Goal: Task Accomplishment & Management: Manage account settings

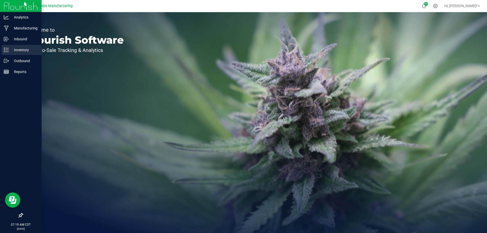
click at [15, 46] on div "Inventory" at bounding box center [22, 50] width 40 height 10
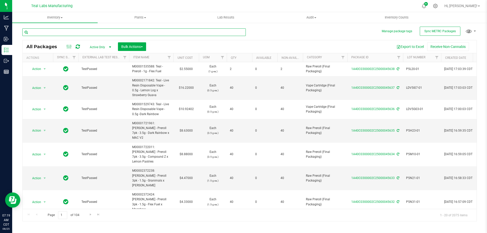
click at [110, 33] on input "text" at bounding box center [133, 32] width 223 height 8
type input "bulk dist"
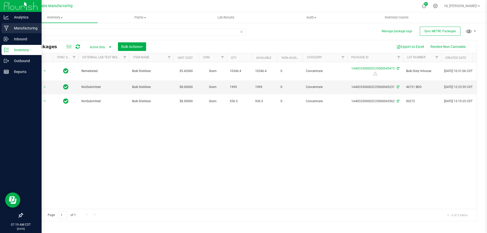
click at [18, 29] on p "Manufacturing" at bounding box center [24, 28] width 30 height 6
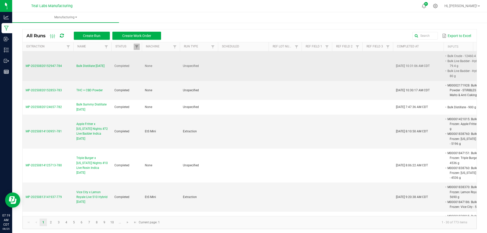
click at [48, 67] on span "MP-20250820152947-784" at bounding box center [44, 66] width 36 height 4
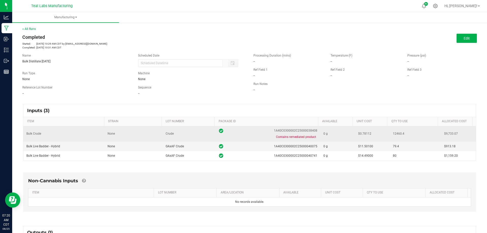
click at [301, 132] on span "1A40C0300002C25000038408" at bounding box center [295, 130] width 43 height 5
copy span "1A40C0300002C25000038408"
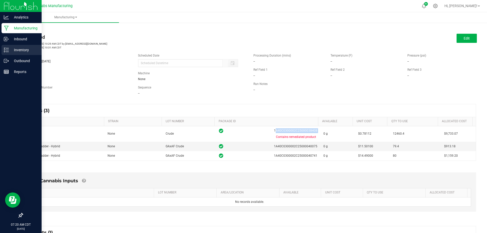
click at [13, 53] on p "Inventory" at bounding box center [24, 50] width 30 height 6
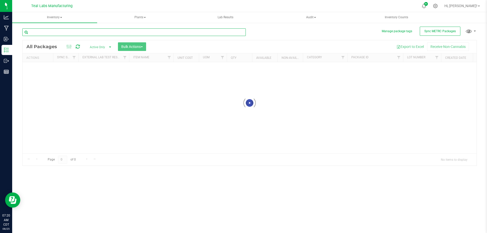
click at [135, 33] on input "text" at bounding box center [133, 32] width 223 height 8
paste input "1A40C0300002C25000038408"
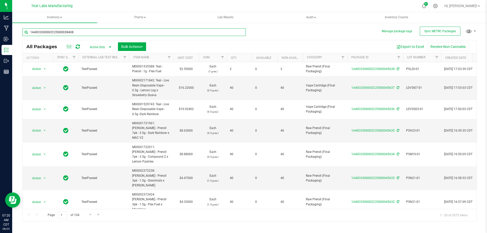
type input "1A40C0300002C25000038408"
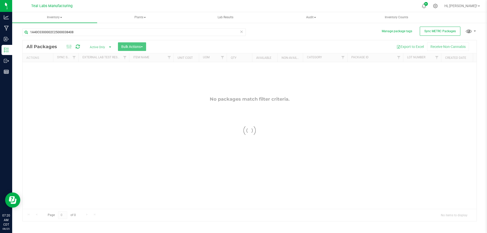
click at [98, 48] on div at bounding box center [250, 130] width 454 height 181
click at [97, 48] on span "Active Only" at bounding box center [99, 47] width 28 height 7
click at [94, 76] on li "All" at bounding box center [98, 78] width 27 height 8
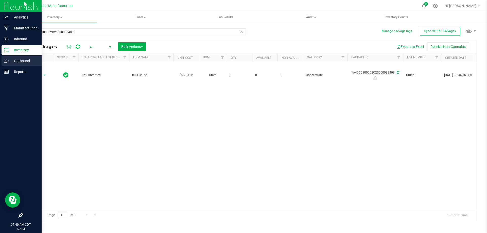
click at [15, 63] on p "Outbound" at bounding box center [24, 61] width 30 height 6
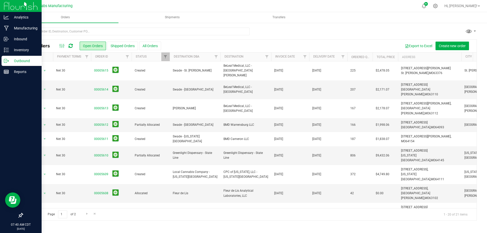
scroll to position [25, 0]
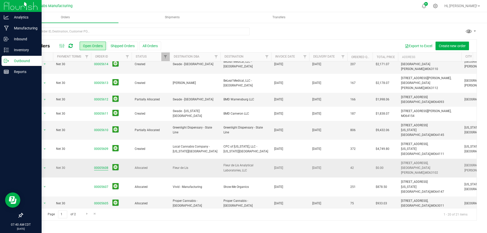
click at [102, 166] on link "00005608" at bounding box center [101, 168] width 14 height 5
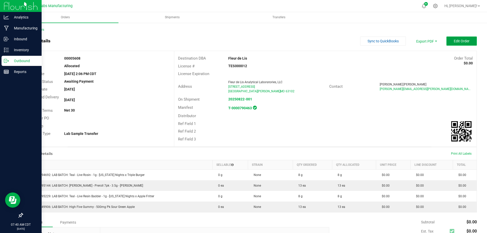
click at [463, 39] on span "Edit Order" at bounding box center [462, 41] width 16 height 4
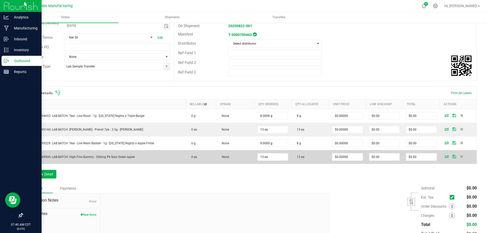
scroll to position [76, 0]
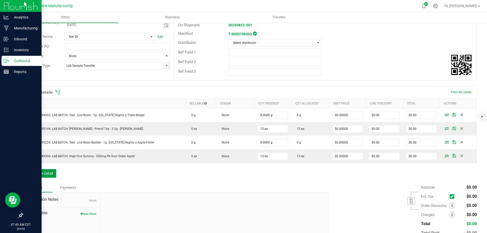
click at [51, 171] on button "Add New Detail" at bounding box center [39, 173] width 34 height 9
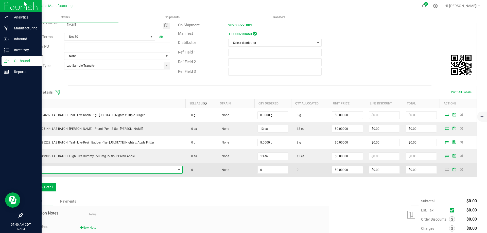
click at [80, 169] on span "NO DATA FOUND" at bounding box center [101, 169] width 150 height 7
type input "M00001445960: Kusch - Legacy Series 510 Cartridge - 1g - Strawberry Cough"
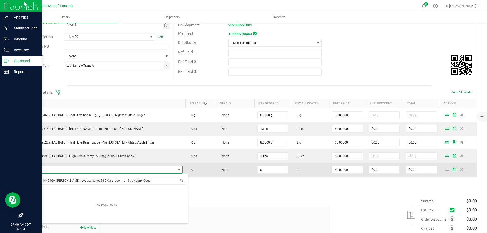
scroll to position [9, 0]
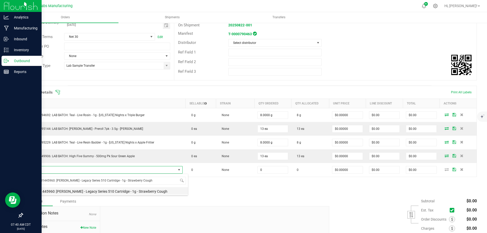
click at [128, 191] on li "M00001445960: Kusch - Legacy Series 510 Cartridge - 1g - Strawberry Cough" at bounding box center [107, 190] width 162 height 7
type input "0 ea"
type input "$22.50000"
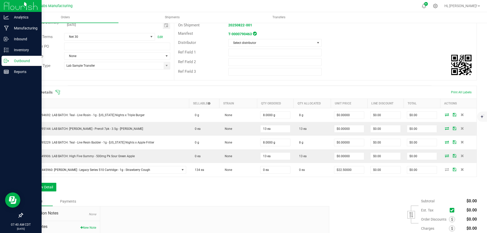
click at [160, 188] on div "Order Details Print All Labels Item Sellable Strain Qty Ordered Qty Allocated U…" at bounding box center [249, 141] width 455 height 111
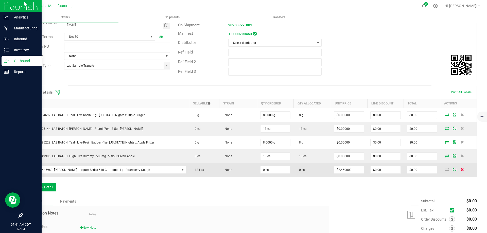
click at [461, 170] on icon at bounding box center [462, 169] width 3 height 3
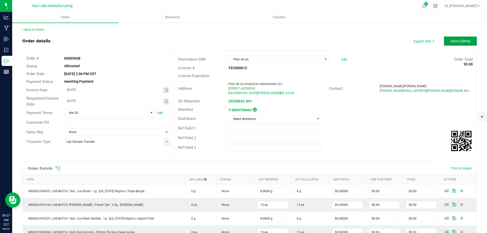
click at [462, 41] on span "Done Editing" at bounding box center [460, 41] width 20 height 4
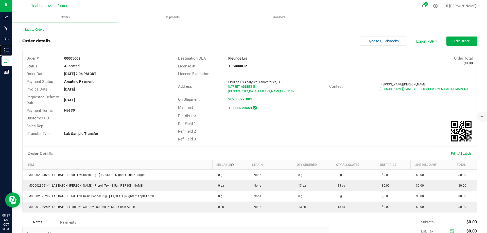
click at [0, 0] on p "Inventory" at bounding box center [0, 0] width 0 height 0
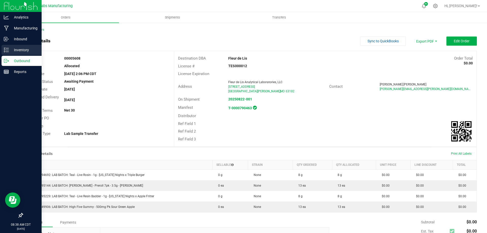
click at [8, 50] on icon at bounding box center [6, 49] width 5 height 5
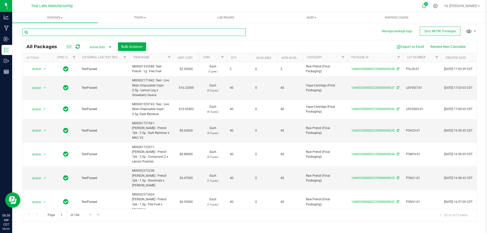
click at [91, 34] on input "text" at bounding box center [133, 32] width 223 height 8
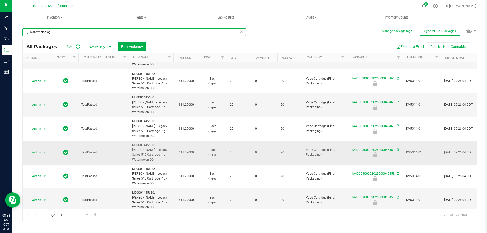
scroll to position [235, 0]
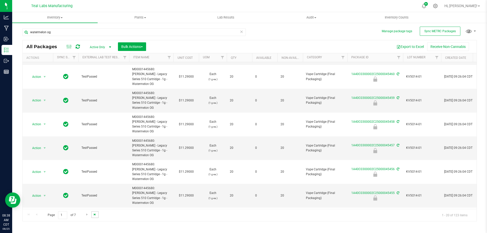
click at [94, 215] on span "Go to the last page" at bounding box center [95, 215] width 4 height 4
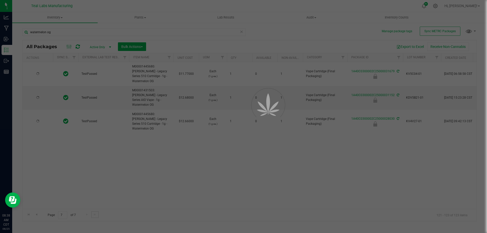
scroll to position [0, 0]
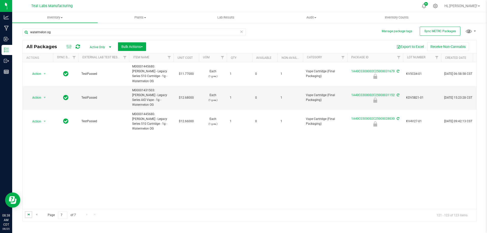
click at [27, 215] on span "Go to the first page" at bounding box center [29, 215] width 4 height 4
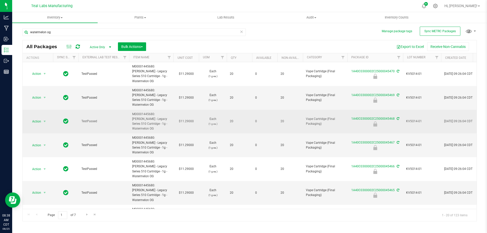
click at [413, 119] on span "KV5O14-01" at bounding box center [422, 121] width 32 height 5
click at [413, 117] on input "KV5O14-01" at bounding box center [421, 121] width 36 height 8
click at [149, 30] on input "watermelon og" at bounding box center [133, 32] width 223 height 8
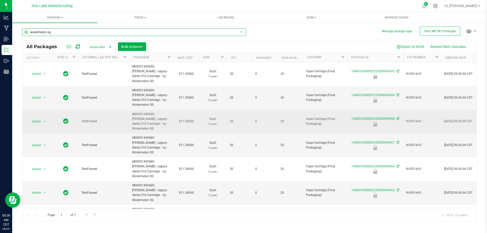
paste input "KV5O14-01"
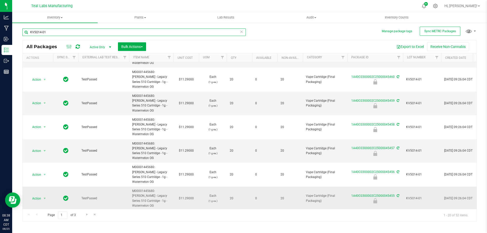
scroll to position [235, 0]
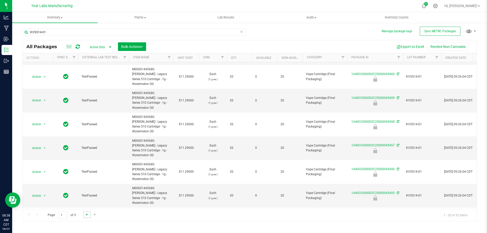
click at [85, 215] on span "Go to the next page" at bounding box center [87, 215] width 4 height 4
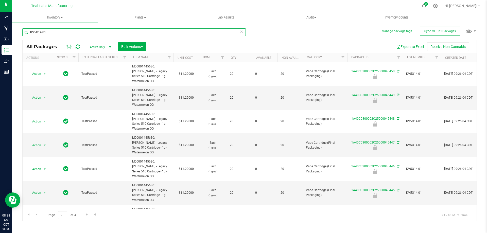
click at [87, 32] on input "KV5O14-01" at bounding box center [133, 32] width 223 height 8
type input "45418"
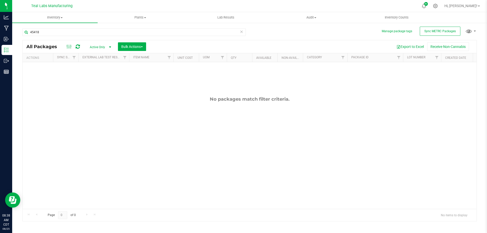
click at [106, 51] on div "Active Only Active Only Lab Samples Locked All External Internal Bulk Actions A…" at bounding box center [117, 46] width 64 height 9
click at [94, 48] on span "Active Only" at bounding box center [99, 47] width 28 height 7
click at [165, 46] on div "Export to Excel Receive Non-Cannabis" at bounding box center [311, 46] width 323 height 9
click at [243, 31] on input "45418" at bounding box center [133, 32] width 223 height 8
click at [241, 31] on icon at bounding box center [242, 31] width 4 height 6
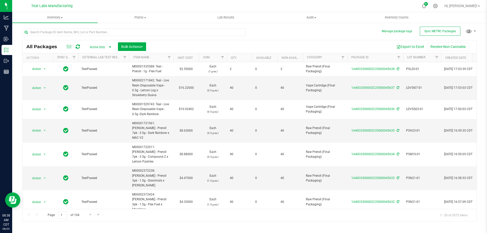
click at [440, 25] on div "All Packages Active Only Active Only Lab Samples Locked All External Internal B…" at bounding box center [249, 123] width 455 height 198
click at [440, 29] on button "Sync METRC Packages" at bounding box center [440, 31] width 41 height 9
click at [128, 33] on input "text" at bounding box center [133, 32] width 223 height 8
type input "s"
type input "sour waterme"
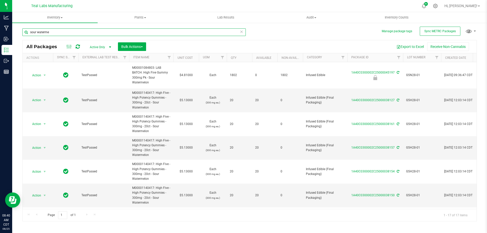
click at [193, 31] on input "sour waterme" at bounding box center [133, 32] width 223 height 8
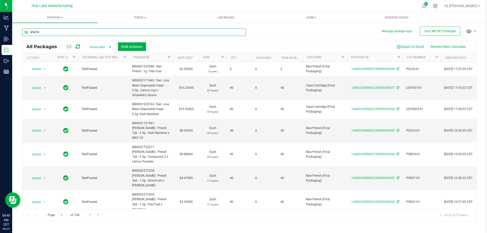
type input "45418"
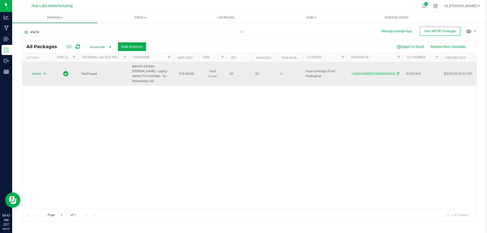
click at [37, 72] on span "Action" at bounding box center [35, 73] width 14 height 7
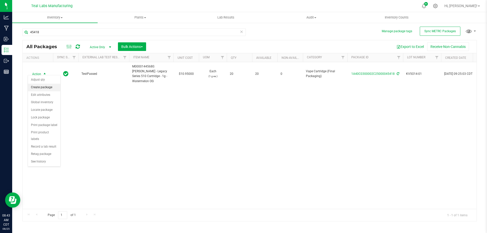
click at [40, 88] on li "Create package" at bounding box center [44, 88] width 32 height 8
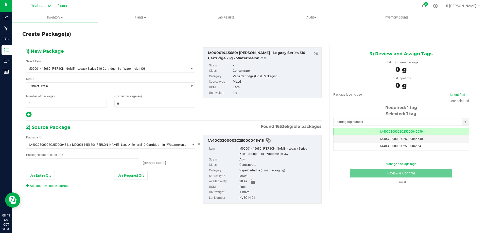
type input "0 ea"
click at [51, 105] on span "1 1" at bounding box center [66, 104] width 81 height 8
click at [51, 105] on input "1" at bounding box center [66, 103] width 80 height 7
type input "20"
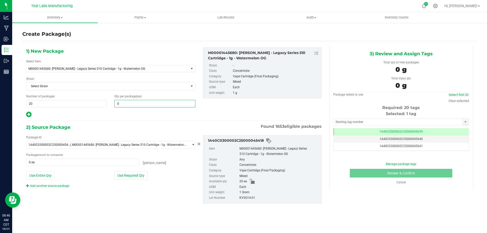
click at [127, 105] on span "0 0" at bounding box center [154, 104] width 81 height 8
click at [127, 105] on input "text" at bounding box center [155, 103] width 80 height 7
type input "1"
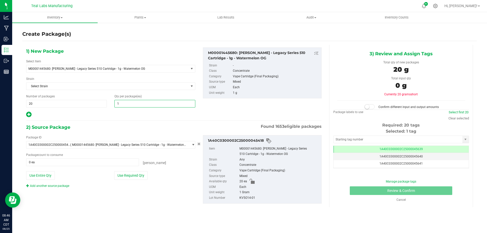
type input "1"
click at [110, 113] on div at bounding box center [110, 114] width 169 height 7
click at [124, 173] on button "Use Required Qty" at bounding box center [130, 175] width 33 height 9
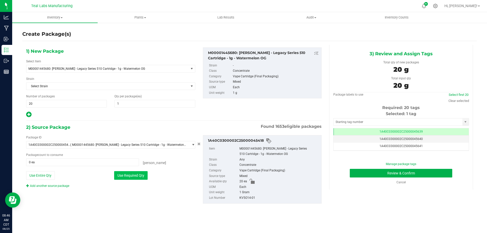
type input "20 ea"
click at [461, 95] on link "Select first 20" at bounding box center [459, 95] width 20 height 4
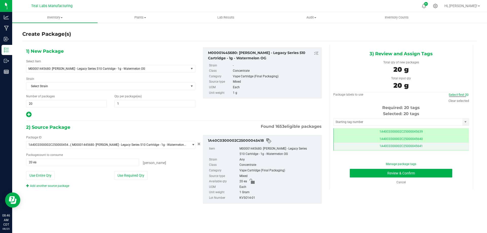
click at [464, 149] on td "1A40C0300002C25000045641" at bounding box center [401, 146] width 135 height 7
click at [447, 146] on td "1A40C0300002C25000045641" at bounding box center [401, 146] width 135 height 7
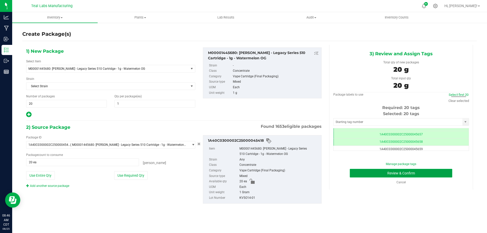
click at [429, 173] on button "Review & Confirm" at bounding box center [401, 173] width 102 height 9
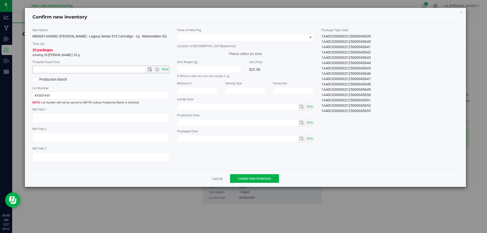
click at [167, 68] on span "Now" at bounding box center [165, 69] width 9 height 7
type input "8/25/2025 8:47 AM"
click at [223, 36] on span at bounding box center [242, 37] width 130 height 7
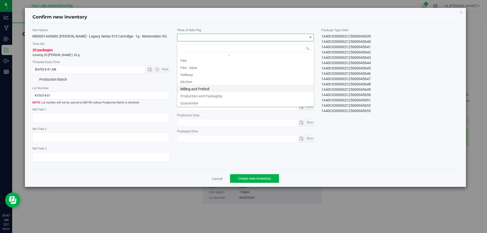
scroll to position [25, 0]
click at [223, 82] on li "Production and Packaging" at bounding box center [245, 82] width 136 height 7
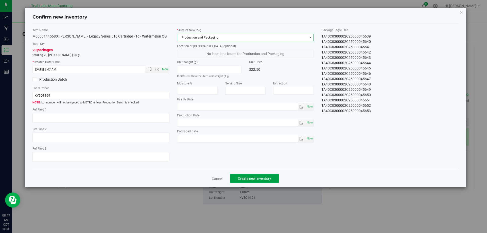
click at [260, 179] on span "Create new inventory" at bounding box center [254, 179] width 33 height 4
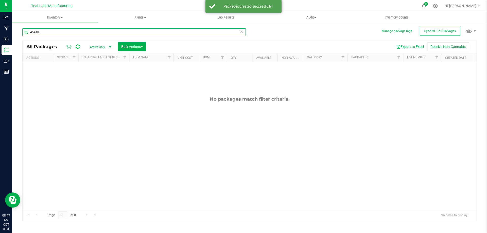
click at [81, 33] on input "45418" at bounding box center [133, 32] width 223 height 8
click at [214, 49] on div "Export to Excel Receive Non-Cannabis" at bounding box center [311, 46] width 323 height 9
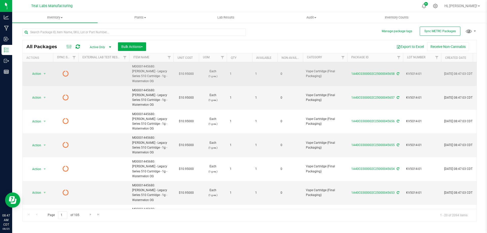
click at [417, 72] on span "KV5O14-01" at bounding box center [422, 74] width 32 height 5
click at [417, 72] on input "KV5O14-01" at bounding box center [421, 74] width 36 height 8
click at [145, 32] on input "text" at bounding box center [133, 32] width 223 height 8
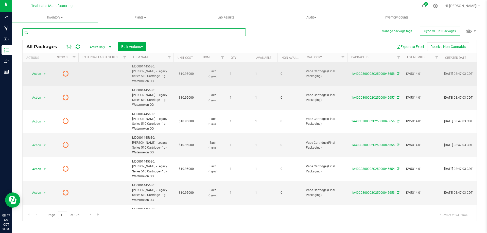
click at [145, 32] on input "text" at bounding box center [133, 32] width 223 height 8
paste input "KV5O14-01"
type input "KV5O14-01"
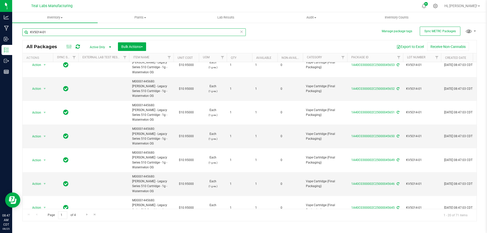
scroll to position [7, 0]
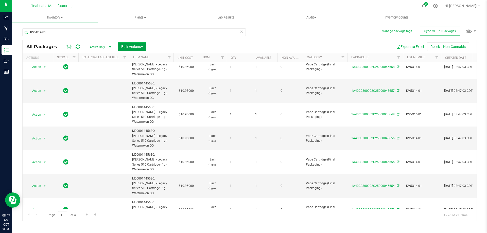
click at [138, 47] on span "Bulk Actions" at bounding box center [132, 47] width 22 height 4
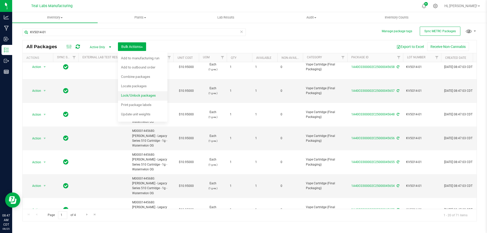
click at [132, 99] on div "Lock/Unlock packages" at bounding box center [142, 96] width 42 height 8
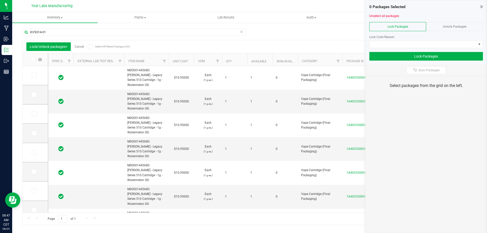
click at [94, 48] on label "Select All Filtered Packages (20)" at bounding box center [104, 46] width 33 height 5
click at [0, 0] on input "Select All Filtered Packages (20)" at bounding box center [0, 0] width 0 height 0
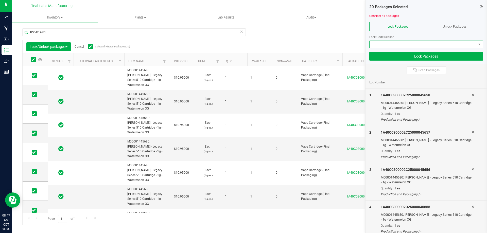
click at [426, 47] on span at bounding box center [423, 44] width 107 height 7
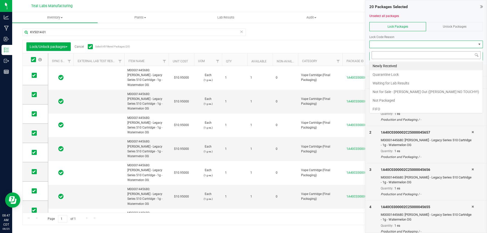
scroll to position [8, 114]
click at [389, 101] on li "Not Packaged" at bounding box center [426, 100] width 113 height 9
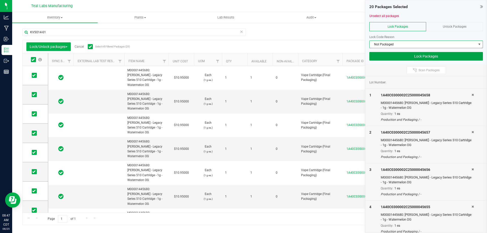
click at [431, 58] on button "Lock Packages" at bounding box center [426, 56] width 114 height 9
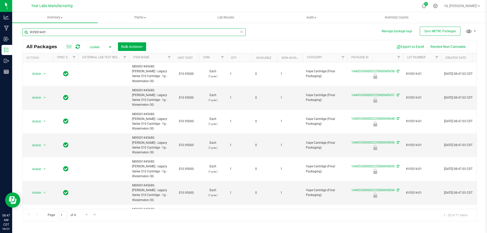
click at [65, 29] on input "KV5O14-01" at bounding box center [133, 32] width 223 height 8
click at [307, 31] on div "All Packages Locked Active Only Lab Samples Locked All External Internal Bulk A…" at bounding box center [249, 123] width 455 height 198
click at [82, 35] on input "text" at bounding box center [133, 32] width 223 height 8
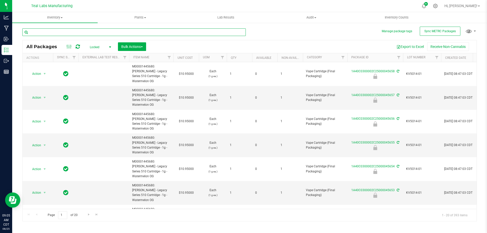
click at [82, 34] on input "text" at bounding box center [133, 32] width 223 height 8
type input "strawberry cough"
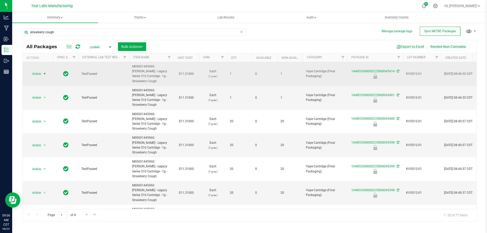
drag, startPoint x: 38, startPoint y: 72, endPoint x: 44, endPoint y: 72, distance: 5.9
click at [38, 72] on span "Action" at bounding box center [35, 73] width 14 height 7
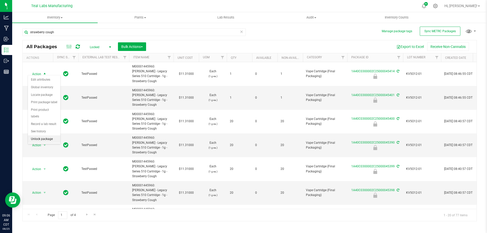
click at [40, 135] on li "Unlock package" at bounding box center [44, 139] width 32 height 8
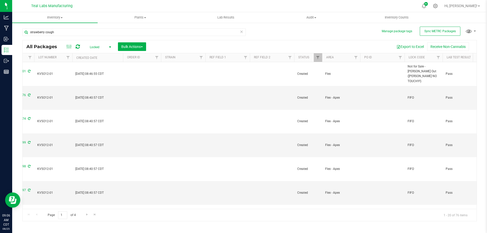
scroll to position [0, 387]
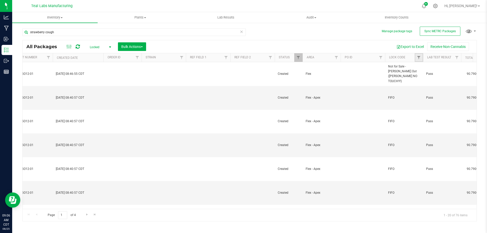
click at [420, 55] on link "Filter" at bounding box center [419, 57] width 8 height 9
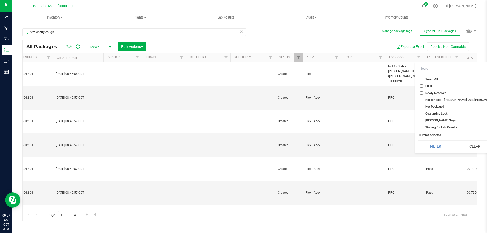
click at [421, 121] on input "Shelby Says" at bounding box center [421, 120] width 3 height 3
checkbox input "true"
click at [434, 146] on button "Filter" at bounding box center [436, 146] width 36 height 11
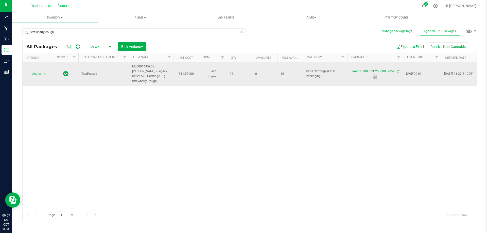
click at [36, 74] on span "Action" at bounding box center [35, 73] width 14 height 7
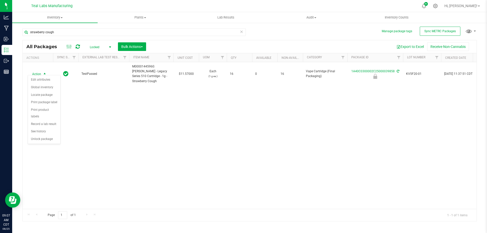
click at [199, 134] on div "Action Action Edit attributes Global inventory Locate package Print package lab…" at bounding box center [250, 135] width 454 height 147
click at [63, 27] on div "strawberry cough" at bounding box center [135, 32] width 227 height 16
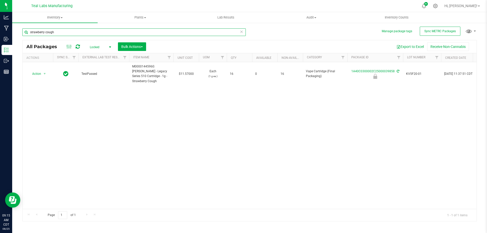
click at [63, 30] on input "strawberry cough" at bounding box center [133, 32] width 223 height 8
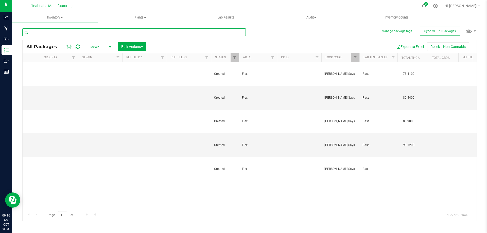
scroll to position [0, 461]
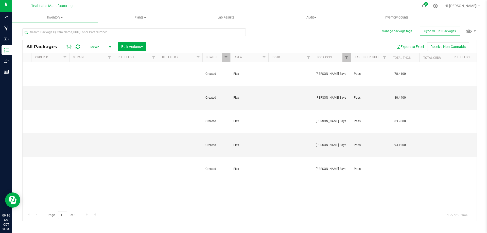
click at [98, 48] on span "Locked" at bounding box center [99, 47] width 28 height 7
click at [95, 55] on li "Active Only" at bounding box center [98, 55] width 27 height 8
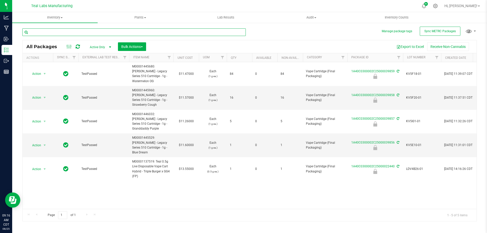
click at [47, 29] on input "text" at bounding box center [133, 32] width 223 height 8
type input "watermelon og"
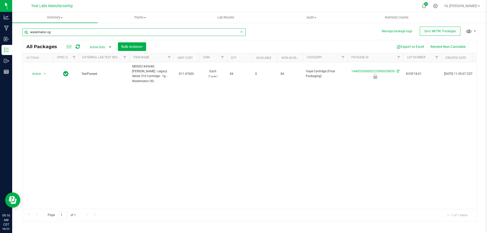
click at [47, 29] on input "watermelon og" at bounding box center [133, 32] width 223 height 8
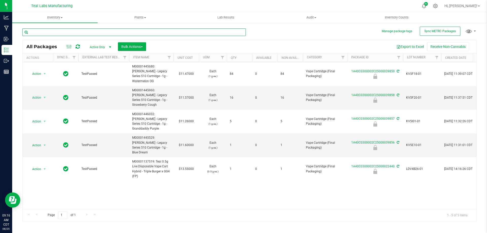
click at [52, 33] on input "text" at bounding box center [133, 32] width 223 height 8
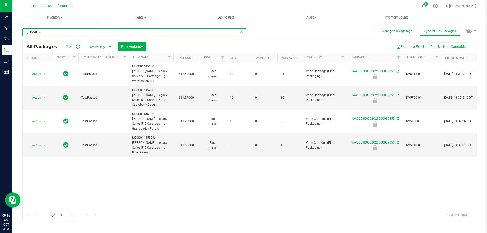
type input "kv5012"
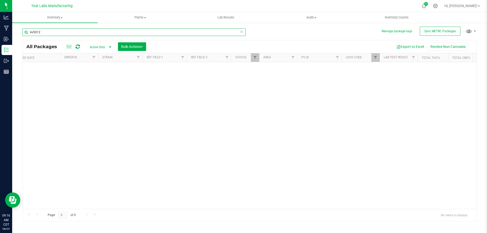
scroll to position [0, 531]
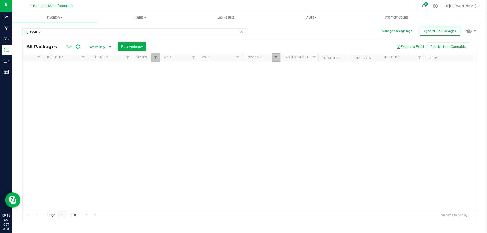
click at [277, 57] on span "Filter" at bounding box center [276, 58] width 4 height 4
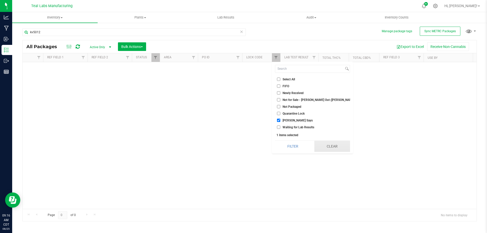
click at [328, 144] on button "Clear" at bounding box center [332, 146] width 36 height 11
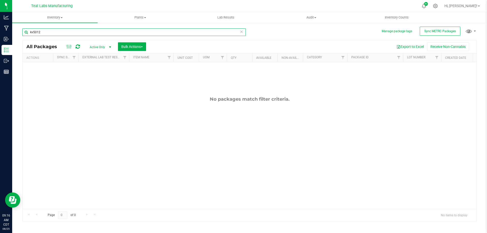
click at [44, 33] on input "kv5012" at bounding box center [133, 32] width 223 height 8
click at [210, 41] on div "All Packages Active Only Active Only Lab Samples Locked All External Internal B…" at bounding box center [250, 46] width 454 height 13
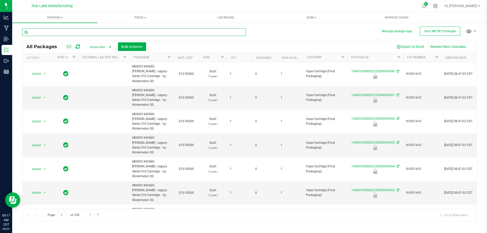
click at [99, 32] on input "text" at bounding box center [133, 32] width 223 height 8
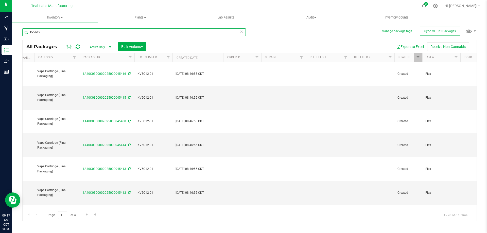
scroll to position [0, 352]
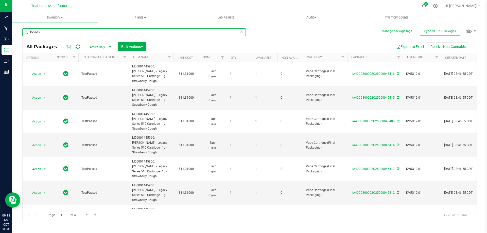
click at [61, 34] on input "kv5o12" at bounding box center [133, 32] width 223 height 8
type input "45414"
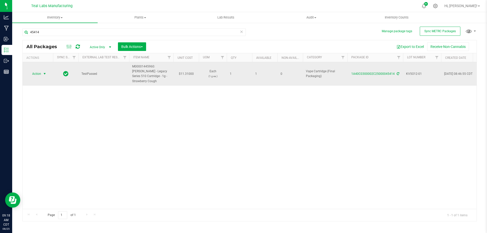
click at [42, 70] on span "select" at bounding box center [45, 73] width 6 height 7
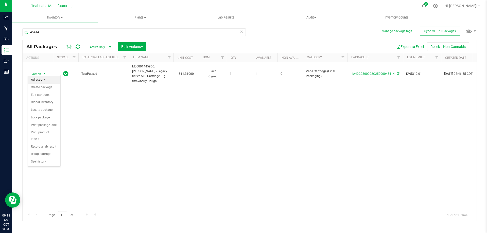
click at [42, 76] on li "Adjust qty" at bounding box center [44, 80] width 32 height 8
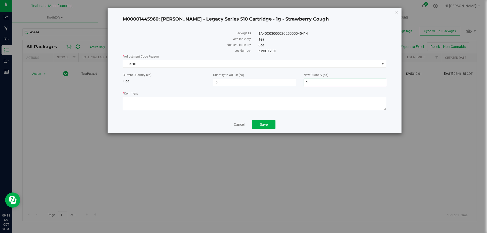
click at [310, 82] on span "1 1" at bounding box center [345, 83] width 83 height 8
click at [310, 82] on input "1" at bounding box center [345, 82] width 82 height 7
type input "0"
type input "-1"
type input "0"
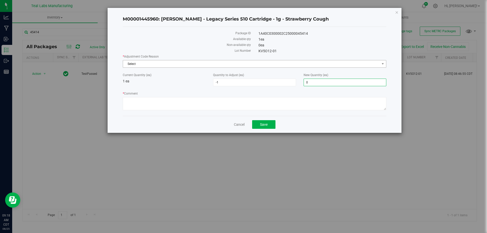
click at [188, 65] on span "Select" at bounding box center [251, 63] width 257 height 7
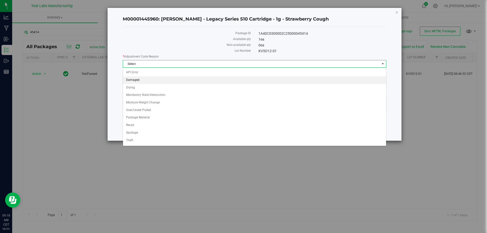
click at [146, 81] on li "Damaged" at bounding box center [254, 80] width 263 height 8
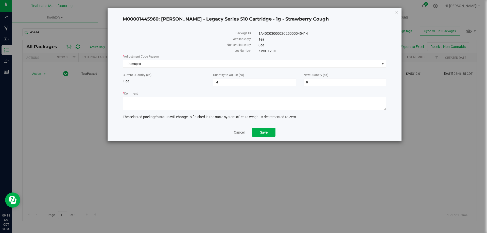
click at [149, 108] on textarea "* Comment" at bounding box center [255, 103] width 264 height 13
click at [226, 106] on textarea "* Comment" at bounding box center [255, 103] width 264 height 13
click at [295, 102] on textarea "* Comment" at bounding box center [255, 103] width 264 height 13
type textarea "This cart was crushed during the filling process and is not able to be packaged…"
click at [265, 133] on span "Save" at bounding box center [264, 132] width 8 height 4
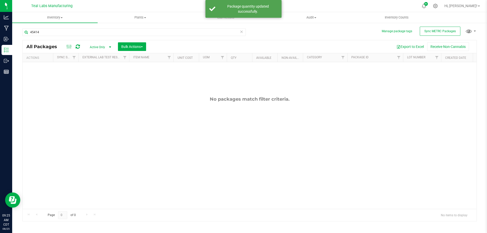
click at [241, 32] on icon at bounding box center [242, 31] width 4 height 6
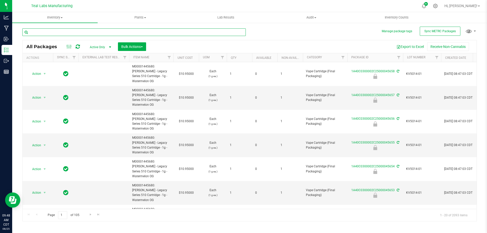
click at [97, 32] on input "text" at bounding box center [133, 32] width 223 height 8
type input "sour watermel"
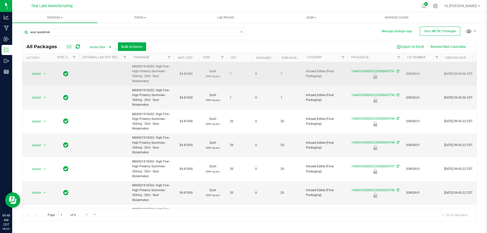
click at [144, 65] on span "M00001918302: High Five - High Potency Gummies - 366mg - 20ct - Sour Watermelon" at bounding box center [151, 74] width 38 height 20
copy span "M00001918302"
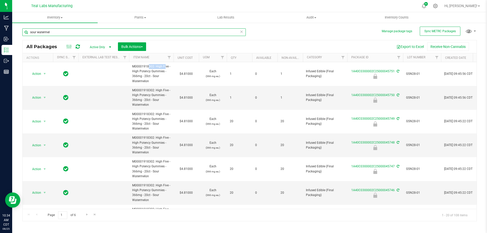
click at [101, 34] on input "sour watermel" at bounding box center [133, 32] width 223 height 8
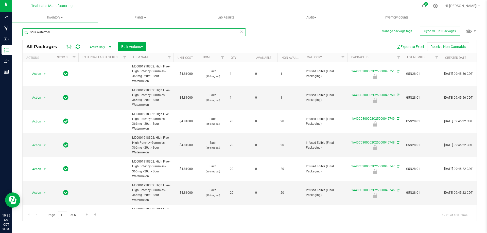
click at [101, 34] on input "sour watermel" at bounding box center [133, 32] width 223 height 8
click at [3, 40] on div "Inbound" at bounding box center [7, 39] width 11 height 10
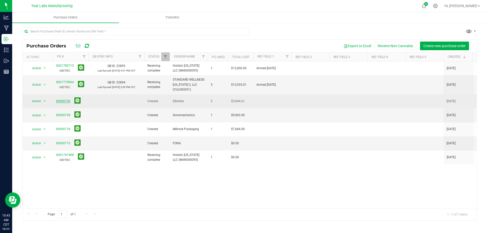
click at [64, 99] on link "00000736" at bounding box center [63, 101] width 14 height 4
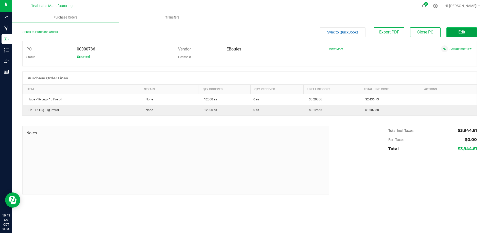
click at [465, 32] on button "Edit" at bounding box center [461, 32] width 30 height 10
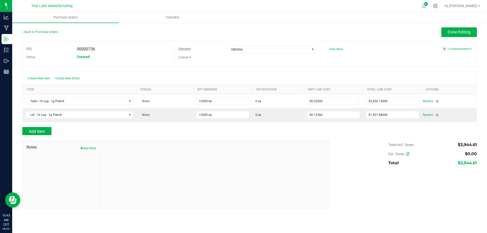
click at [341, 50] on span "View More" at bounding box center [336, 49] width 14 height 4
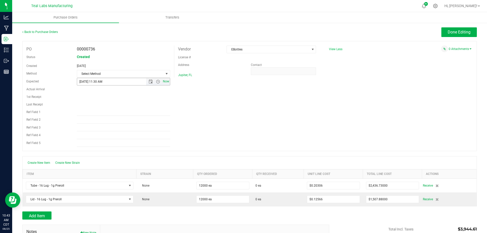
click at [162, 82] on span "Now" at bounding box center [166, 81] width 9 height 7
type input "8/25/2025 10:43 AM"
click at [148, 72] on span "Select Method" at bounding box center [120, 73] width 86 height 7
click at [83, 90] on li "UPS" at bounding box center [123, 90] width 92 height 8
click at [83, 111] on input "Ref Field 1" at bounding box center [123, 112] width 93 height 8
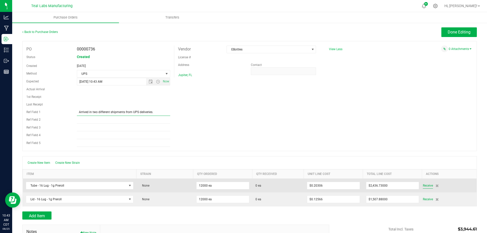
type input "Arrived in two different shipments from UPS deliveries."
click at [425, 186] on span "Receive" at bounding box center [428, 186] width 10 height 6
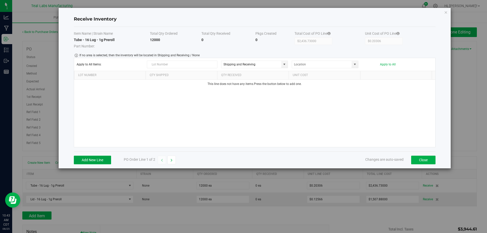
click at [87, 161] on button "Add New Line" at bounding box center [92, 160] width 37 height 9
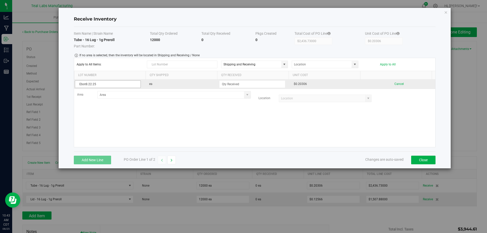
click at [89, 81] on input "Ebot8.22.25" at bounding box center [108, 84] width 66 height 8
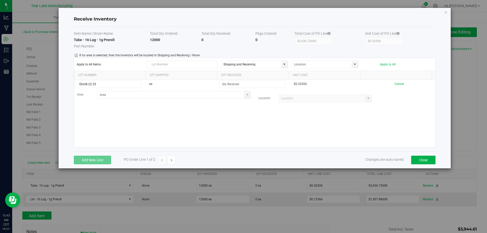
type input "Ebot8.22.25"
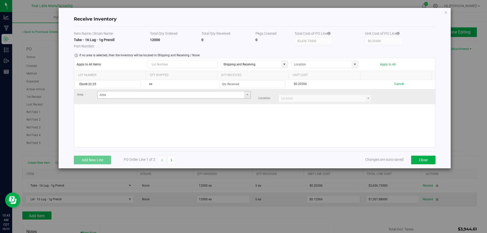
drag, startPoint x: 192, startPoint y: 119, endPoint x: 221, endPoint y: 91, distance: 40.4
click at [192, 119] on div "Ebot8.22.25 ea $0.20306 Cancel Area Location" at bounding box center [254, 113] width 361 height 67
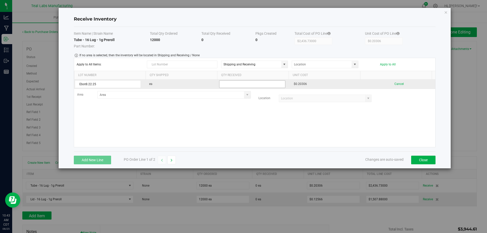
click at [228, 84] on input at bounding box center [252, 84] width 66 height 7
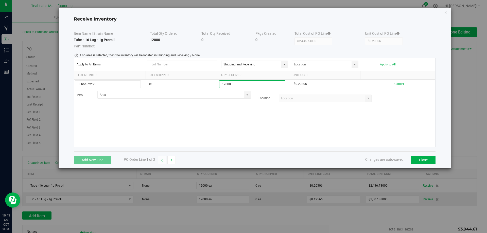
type input "12000 ea"
click at [248, 116] on kendo-grid-list "Ebot8.22.25 ea 12000 ea $0.20306 Cancel Area Location" at bounding box center [254, 113] width 361 height 67
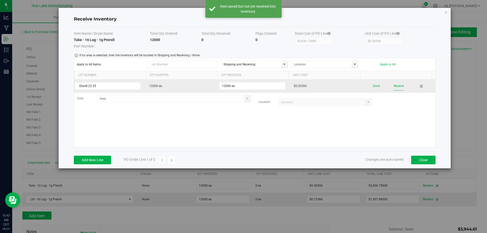
click at [394, 86] on button "Receive" at bounding box center [399, 86] width 10 height 9
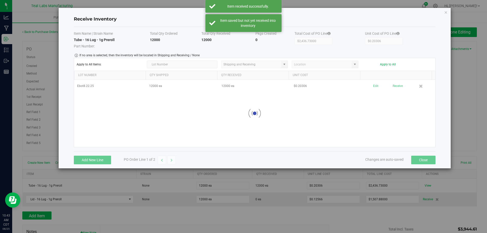
click at [421, 161] on button "Close" at bounding box center [423, 160] width 24 height 9
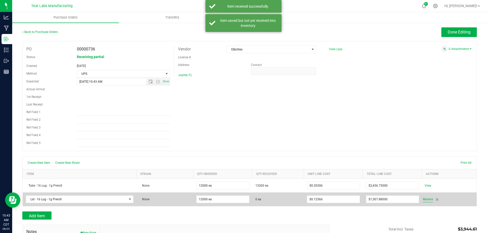
click at [424, 200] on span "Receive" at bounding box center [428, 199] width 10 height 6
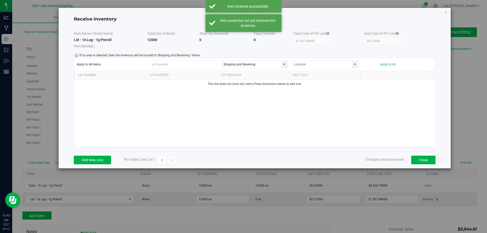
click at [99, 165] on div "Add New Line PO Order Line 2 of 2 Changes are auto-saved Close" at bounding box center [255, 159] width 362 height 17
click at [99, 162] on button "Add New Line" at bounding box center [92, 160] width 37 height 9
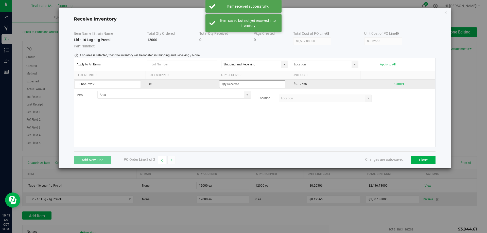
type input "Ebot8.22.25"
click at [249, 84] on input at bounding box center [252, 84] width 66 height 7
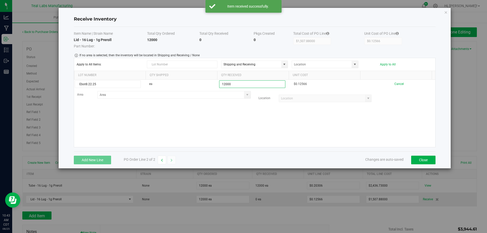
type input "12000 ea"
click at [287, 119] on kendo-grid-list "Ebot8.22.25 ea 12000 ea $0.12566 Cancel Area Location" at bounding box center [254, 113] width 361 height 67
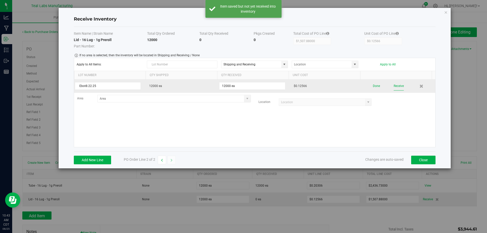
click at [394, 87] on button "Receive" at bounding box center [399, 86] width 10 height 9
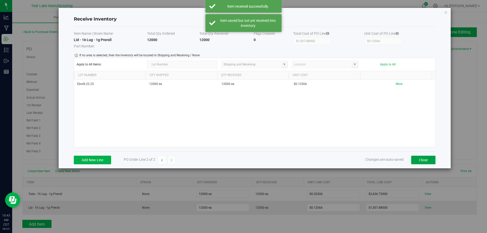
click at [420, 160] on button "Close" at bounding box center [423, 160] width 24 height 9
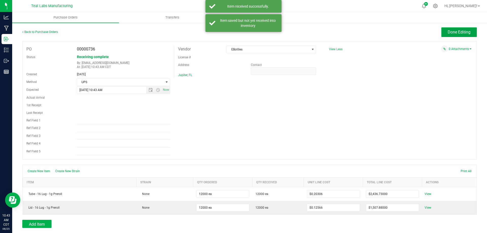
click at [457, 34] on span "Done Editing" at bounding box center [459, 32] width 23 height 5
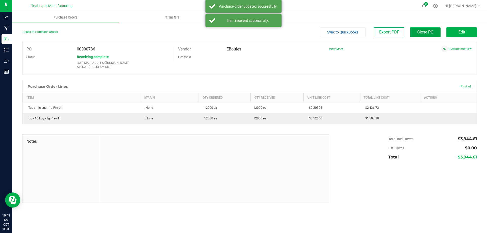
click at [419, 31] on span "Close PO" at bounding box center [425, 32] width 16 height 5
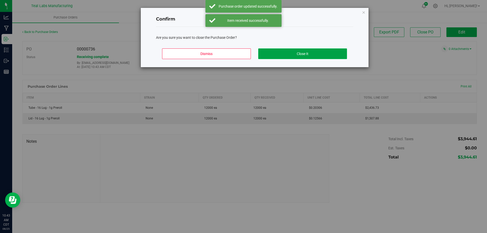
click at [316, 55] on button "Close It" at bounding box center [302, 53] width 89 height 11
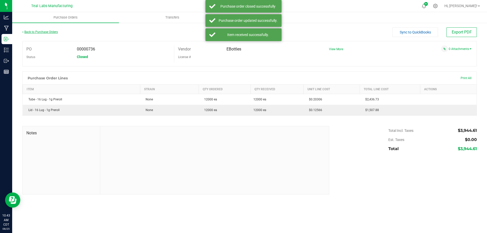
click at [42, 33] on link "Back to Purchase Orders" at bounding box center [40, 32] width 36 height 4
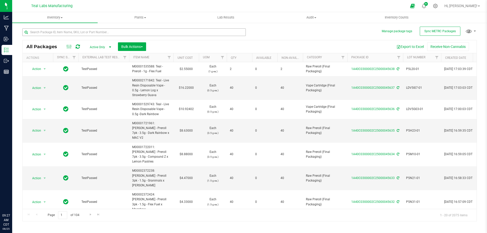
click at [78, 34] on input "text" at bounding box center [133, 32] width 223 height 8
type input "sour watermelon"
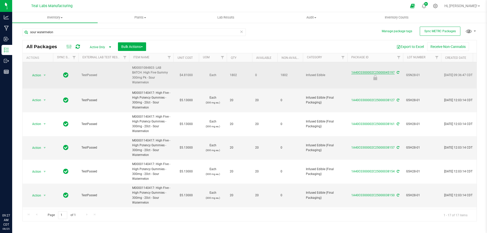
click at [362, 73] on link "1A40C0300002C25000045197" at bounding box center [372, 73] width 43 height 4
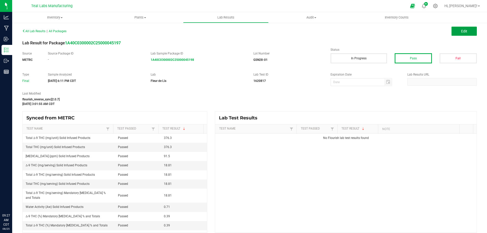
drag, startPoint x: 461, startPoint y: 31, endPoint x: 377, endPoint y: 98, distance: 106.9
click at [461, 31] on span "Edit" at bounding box center [464, 31] width 6 height 4
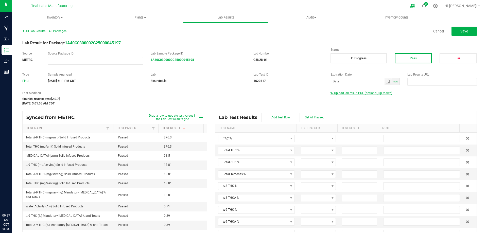
click at [378, 92] on span "Upload lab result PDF (optional, up to five)" at bounding box center [363, 93] width 58 height 4
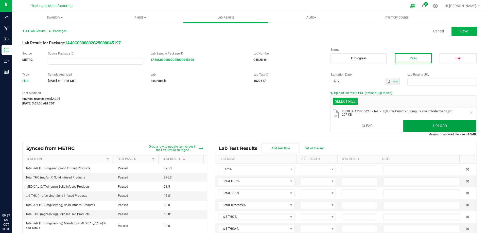
click at [439, 125] on button "Upload" at bounding box center [439, 126] width 73 height 12
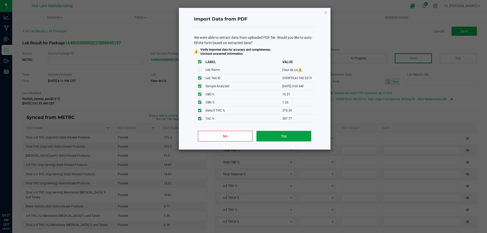
click at [296, 141] on button "Yes" at bounding box center [283, 136] width 55 height 11
type input "387.7700"
type input "376.3000"
type input "10.2100"
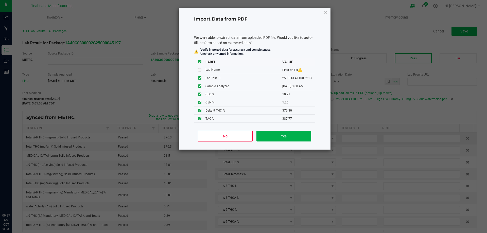
type input "1.2600"
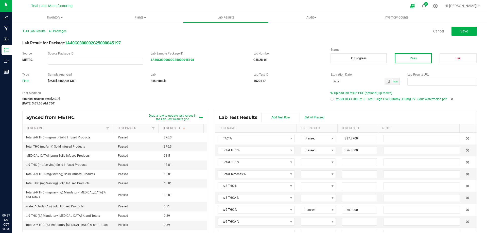
click at [459, 36] on div "All Lab Results | All Packages Cancel Save" at bounding box center [250, 31] width 462 height 13
click at [463, 28] on button "Save" at bounding box center [463, 31] width 25 height 9
type input "376.3000"
type input "10.2100"
type input "1.2600"
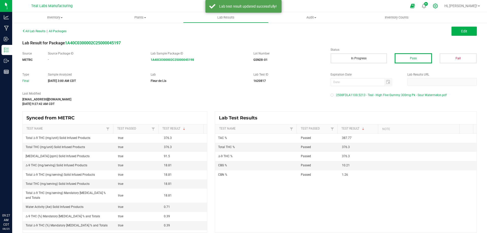
click at [438, 7] on icon at bounding box center [435, 5] width 5 height 5
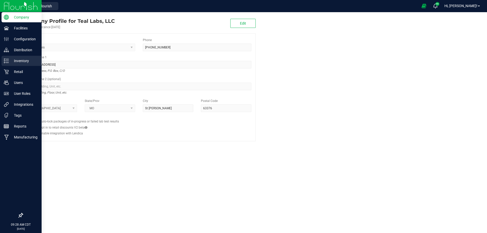
click at [10, 63] on p "Inventory" at bounding box center [24, 61] width 30 height 6
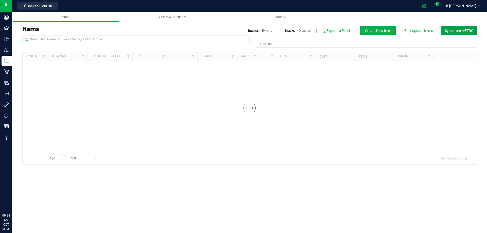
click at [474, 29] on button "Sync from METRC" at bounding box center [459, 30] width 36 height 9
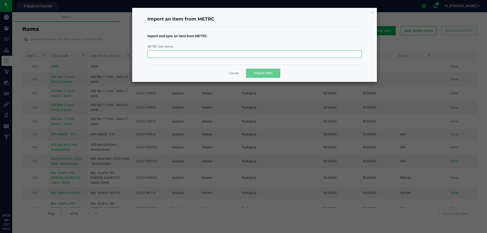
click at [292, 52] on input "METRC Item Name" at bounding box center [254, 54] width 215 height 8
paste input "M00001918302: High Five - High Potency Gummies - 366mg - 20ct - Sour Watermelon"
type input "M00001918302: High Five - High Potency Gummies - 366mg - 20ct - Sour Watermelon"
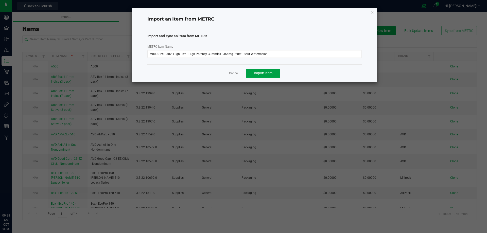
click at [280, 73] on button "Import Item" at bounding box center [263, 73] width 34 height 9
click at [371, 12] on div "Import an Item from METRC Import and sync an item from METRC. METRC Item Name M…" at bounding box center [254, 45] width 245 height 74
click at [375, 12] on div "Import an Item from METRC Import and sync an item from METRC. METRC Item Name M…" at bounding box center [254, 45] width 245 height 74
click at [373, 12] on icon "button" at bounding box center [373, 12] width 4 height 6
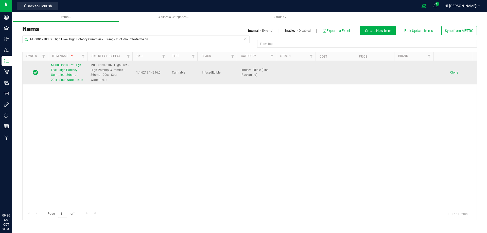
click at [65, 72] on span "M00001918302: High Five - High Potency Gummies - 366mg - 20ct - Sour Watermelon" at bounding box center [67, 72] width 32 height 18
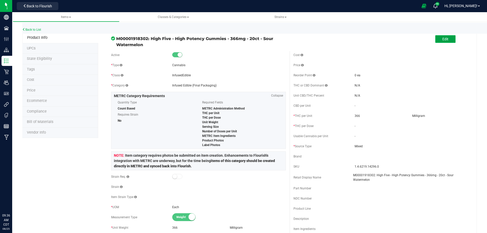
click at [442, 39] on span "Edit" at bounding box center [445, 39] width 6 height 4
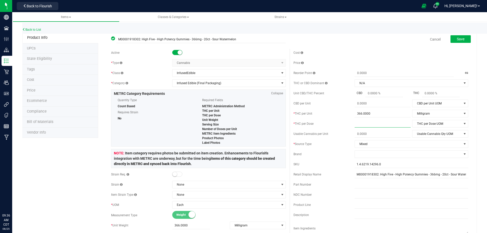
click at [375, 124] on span at bounding box center [383, 123] width 56 height 7
type input "18.3"
type input "18.3000"
click at [425, 123] on span "THC per Dose UOM" at bounding box center [436, 123] width 49 height 7
click at [419, 157] on li "Milligram" at bounding box center [436, 155] width 55 height 8
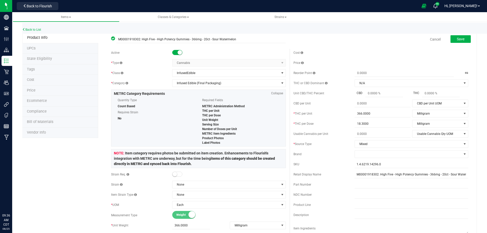
click at [309, 153] on div "Brand" at bounding box center [323, 154] width 61 height 5
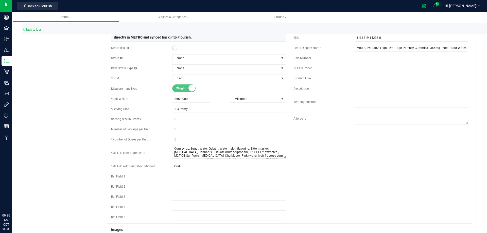
scroll to position [127, 0]
click at [182, 140] on span at bounding box center [191, 139] width 38 height 7
type input "20"
click at [339, 142] on div "Active * Type Cannabis Select type Cannabis Non-Inventory Raw Materials Supplie…" at bounding box center [289, 72] width 365 height 301
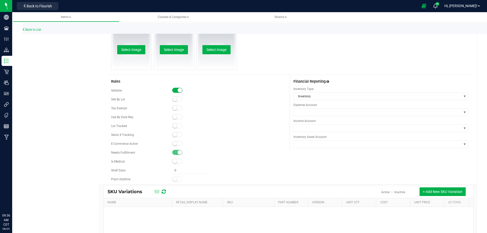
scroll to position [355, 0]
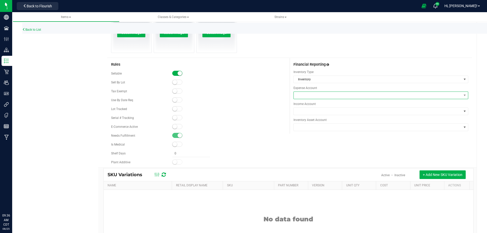
click at [305, 97] on span at bounding box center [378, 95] width 168 height 7
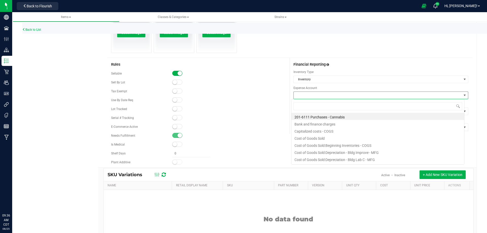
scroll to position [8, 173]
type input "purch"
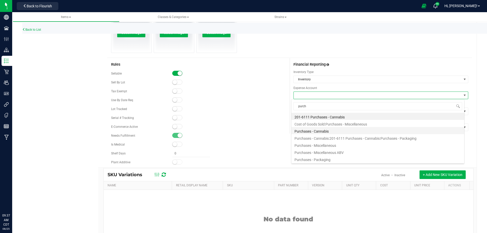
click at [306, 131] on li "Purchases - Cannabis" at bounding box center [377, 130] width 173 height 7
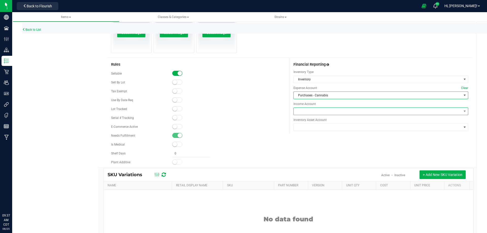
click at [304, 111] on span at bounding box center [378, 111] width 168 height 7
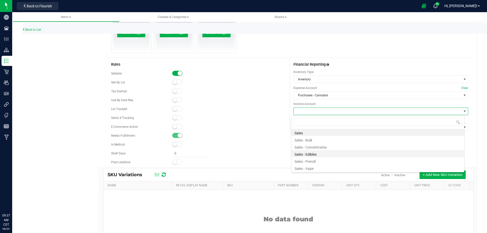
click at [310, 151] on li "Sales - Edibles" at bounding box center [377, 153] width 173 height 7
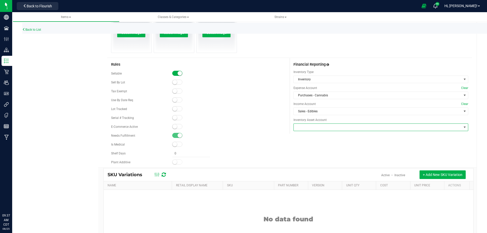
click at [308, 127] on span at bounding box center [378, 127] width 168 height 7
click at [305, 161] on li "Inventory" at bounding box center [377, 162] width 173 height 7
click at [289, 155] on div "Rules Sellable Sell By Lot" at bounding box center [289, 112] width 365 height 109
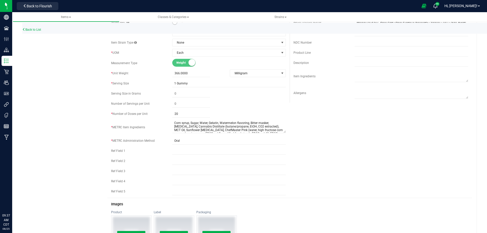
scroll to position [0, 0]
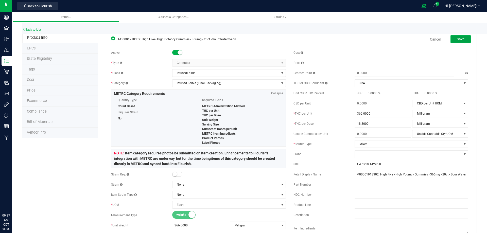
click at [459, 36] on button "Save" at bounding box center [460, 39] width 20 height 8
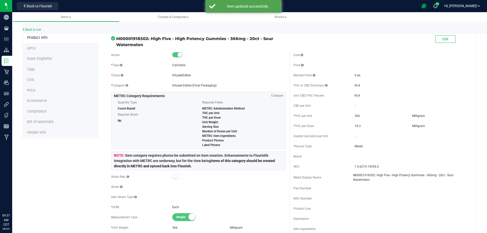
click at [40, 90] on li "Price" at bounding box center [60, 90] width 76 height 11
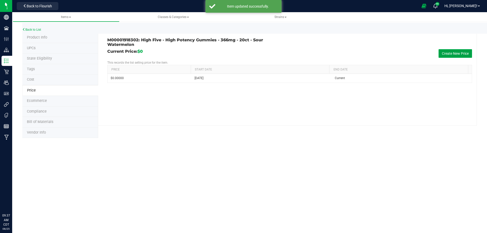
click at [456, 53] on button "Create New Price" at bounding box center [455, 53] width 33 height 9
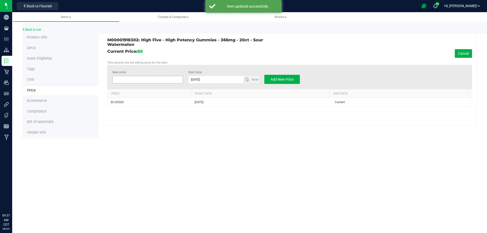
click at [147, 81] on span at bounding box center [147, 80] width 71 height 8
type input "17.50"
click at [241, 43] on h3 "M00001918302: High Five - High Potency Gummies - 366mg - 20ct - Sour Watermelon" at bounding box center [196, 42] width 179 height 9
click at [286, 82] on button "Add New Price" at bounding box center [282, 79] width 36 height 9
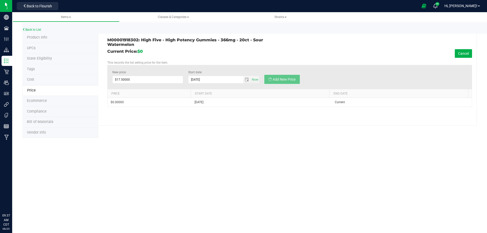
type input "$0.00000"
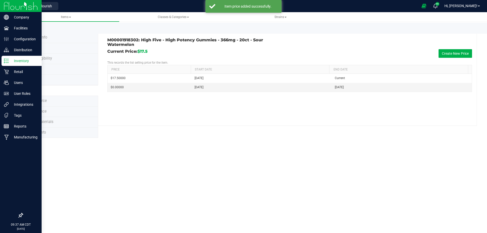
click at [9, 7] on img at bounding box center [21, 6] width 34 height 12
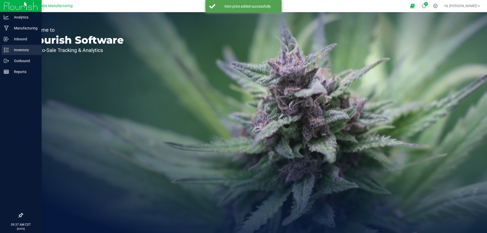
click at [7, 51] on icon at bounding box center [6, 49] width 5 height 5
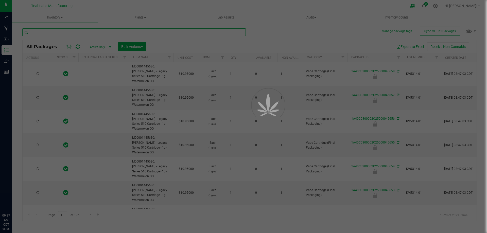
click at [90, 33] on input "text" at bounding box center [133, 32] width 223 height 8
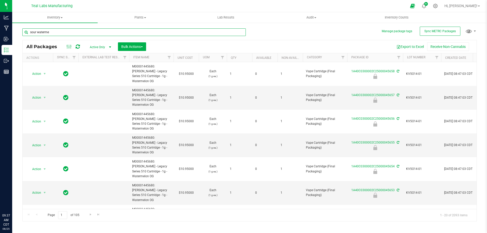
type input "sour waterme"
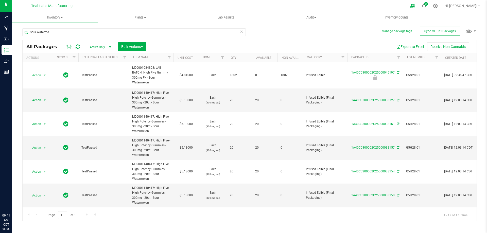
drag, startPoint x: 209, startPoint y: 46, endPoint x: 204, endPoint y: 45, distance: 5.3
click at [209, 46] on div "Export to Excel Receive Non-Cannabis" at bounding box center [311, 46] width 323 height 9
drag, startPoint x: 38, startPoint y: 75, endPoint x: 50, endPoint y: 80, distance: 12.5
click at [38, 75] on span "Action" at bounding box center [35, 75] width 14 height 7
click at [40, 139] on li "Unlock package" at bounding box center [44, 143] width 32 height 8
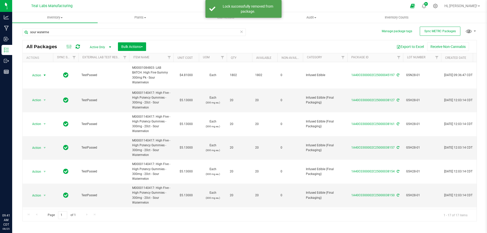
click at [36, 73] on span "Action" at bounding box center [35, 75] width 14 height 7
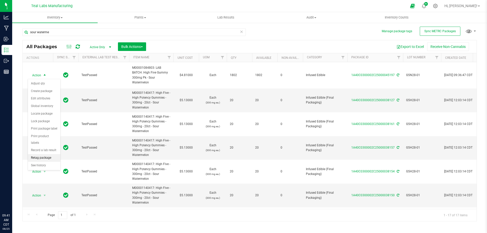
click at [40, 154] on li "Retag package" at bounding box center [44, 158] width 32 height 8
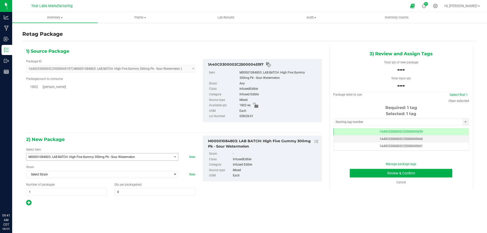
click at [83, 158] on span "M00001084803: LAB BATCH: High Five Gummy 300mg Pk - Sour Watermelon" at bounding box center [96, 157] width 136 height 4
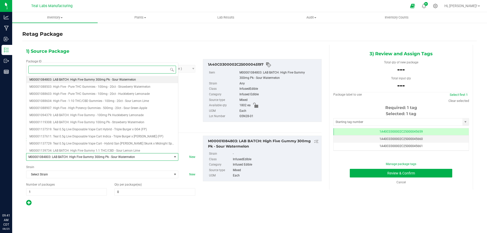
paste input "M00001918302: High Five - High Potency Gummies - 366mg - 20ct - Sour Watermelon"
type input "M00001918302: High Five - High Potency Gummies - 366mg - 20ct - Sour Watermelon"
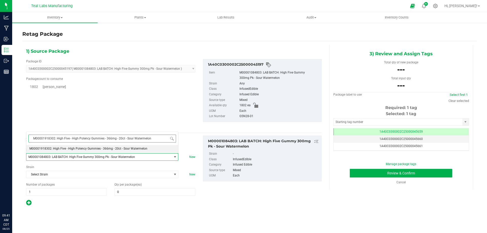
scroll to position [0, 0]
click at [94, 150] on span "M00001918302: High Five - High Potency Gummies - 366mg - 20ct - Sour Watermelon" at bounding box center [88, 149] width 118 height 4
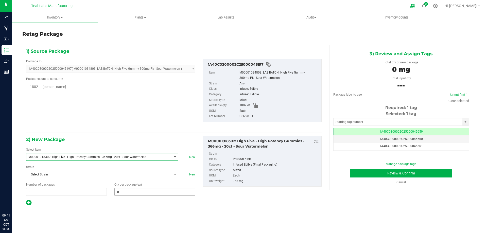
scroll to position [5213, 0]
type input "0"
click at [135, 193] on span "0 0" at bounding box center [154, 192] width 81 height 8
type input "1802"
type input "1,802"
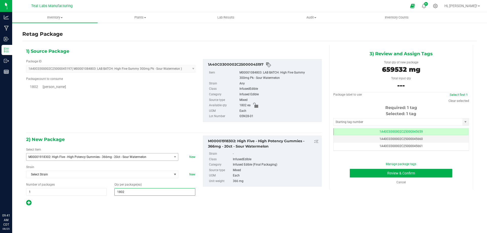
click at [240, 205] on div "2) New Package Select Item M00001918302: High Five - High Potency Gummies - 366…" at bounding box center [173, 171] width 303 height 71
click at [367, 173] on button "Review & Confirm" at bounding box center [401, 173] width 102 height 9
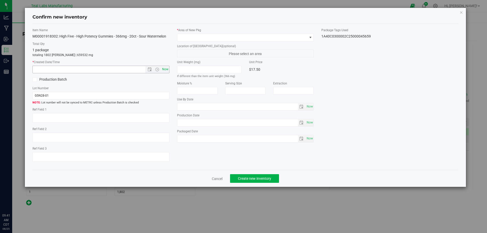
click at [163, 71] on span "Now" at bounding box center [165, 69] width 9 height 7
type input "8/25/2025 9:42 AM"
click at [219, 38] on span at bounding box center [242, 37] width 130 height 7
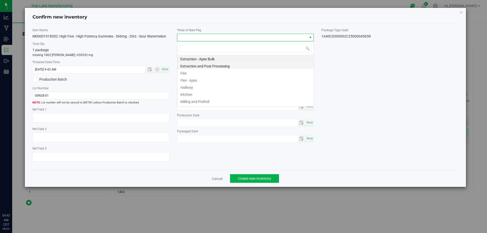
scroll to position [25357, 25227]
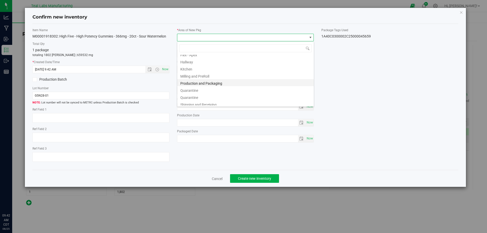
click at [212, 82] on li "Production and Packaging" at bounding box center [245, 82] width 136 height 7
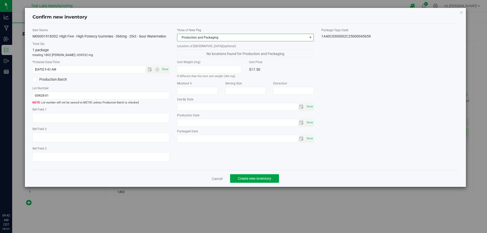
click at [267, 179] on span "Create new inventory" at bounding box center [254, 179] width 33 height 4
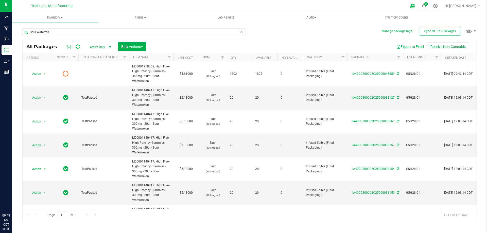
click at [247, 39] on div "sour waterme" at bounding box center [135, 32] width 227 height 16
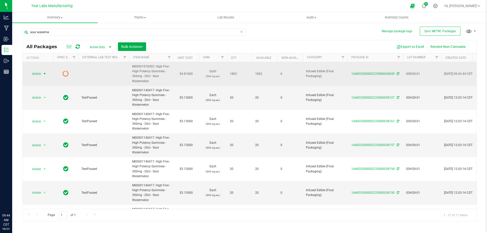
click at [45, 76] on span "select" at bounding box center [45, 73] width 6 height 7
click at [397, 74] on icon at bounding box center [398, 73] width 3 height 3
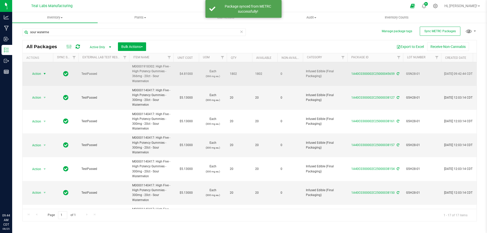
click at [43, 74] on span "select" at bounding box center [45, 74] width 4 height 4
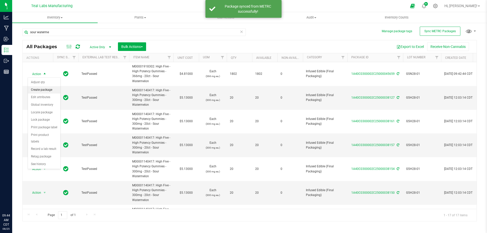
click at [39, 90] on li "Create package" at bounding box center [44, 90] width 32 height 8
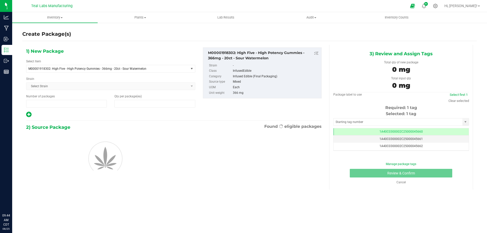
type input "1"
type input "0"
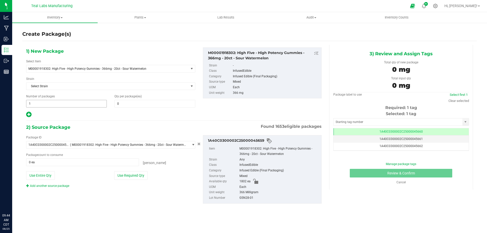
click at [72, 105] on span "1 1" at bounding box center [66, 104] width 81 height 8
click at [72, 105] on input "1" at bounding box center [66, 103] width 80 height 7
type input "90"
click at [128, 107] on span at bounding box center [154, 104] width 81 height 8
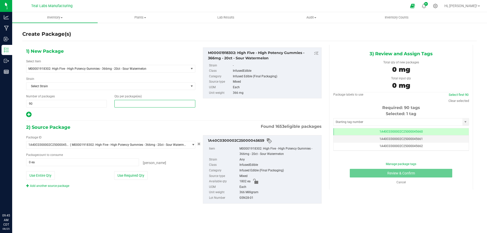
click at [128, 107] on input "text" at bounding box center [155, 103] width 80 height 7
type input "20"
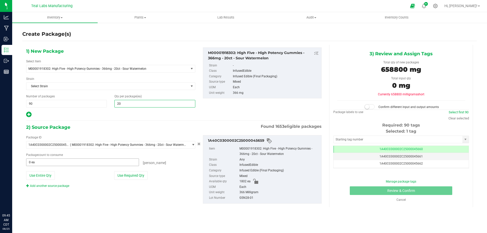
drag, startPoint x: 119, startPoint y: 112, endPoint x: 135, endPoint y: 166, distance: 55.8
click at [119, 112] on div at bounding box center [110, 114] width 169 height 7
type input "20"
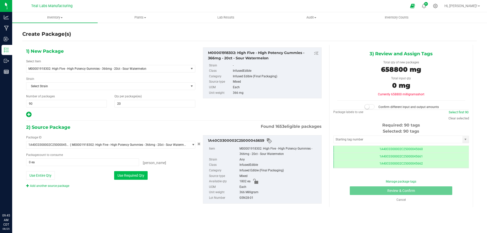
click at [137, 175] on button "Use Required Qty" at bounding box center [130, 175] width 33 height 9
type input "1800 ea"
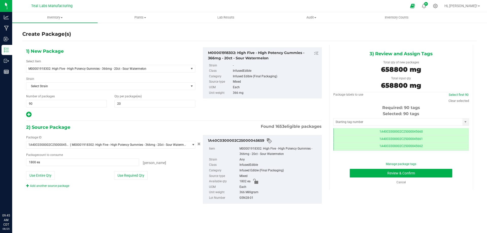
drag, startPoint x: 469, startPoint y: 148, endPoint x: 466, endPoint y: 148, distance: 3.0
click at [469, 148] on div "3) Review and Assign Tags Total qty of new packages 658800 mg Total input qty 6…" at bounding box center [401, 117] width 144 height 145
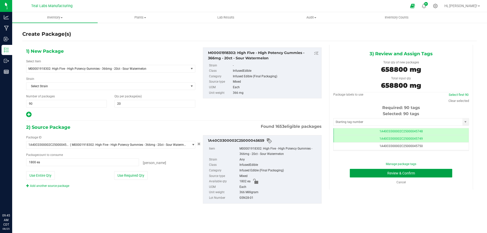
click at [449, 176] on button "Review & Confirm" at bounding box center [401, 173] width 102 height 9
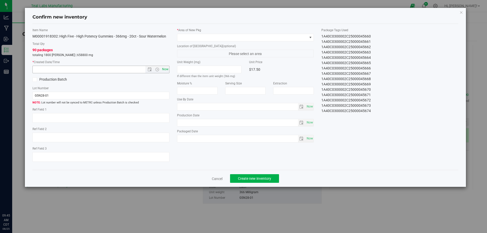
click at [167, 73] on span "Now" at bounding box center [165, 69] width 9 height 7
type input "8/25/2025 9:45 AM"
click at [197, 40] on span at bounding box center [242, 37] width 130 height 7
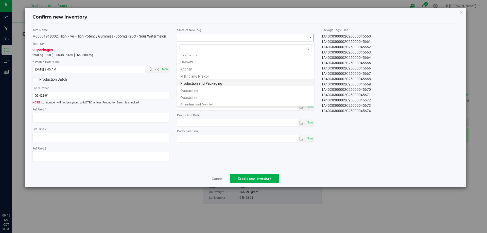
click at [216, 83] on li "Production and Packaging" at bounding box center [245, 82] width 136 height 7
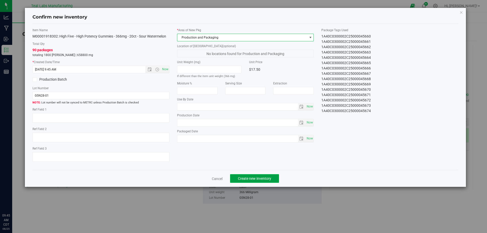
click at [259, 181] on button "Create new inventory" at bounding box center [254, 178] width 49 height 9
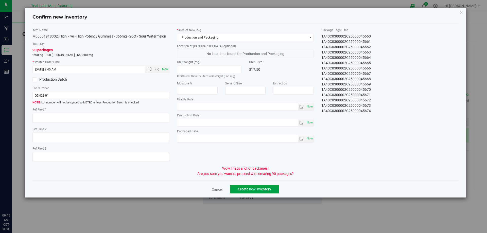
click at [266, 188] on span "Create new inventory" at bounding box center [254, 189] width 33 height 4
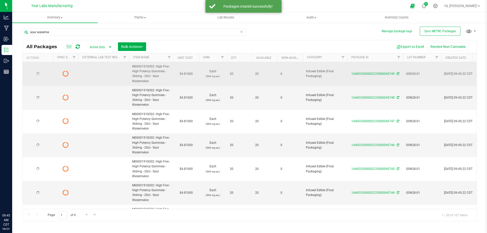
click at [417, 73] on span "G5N28-01" at bounding box center [422, 74] width 32 height 5
click at [417, 73] on input "G5N28-01" at bounding box center [421, 74] width 36 height 8
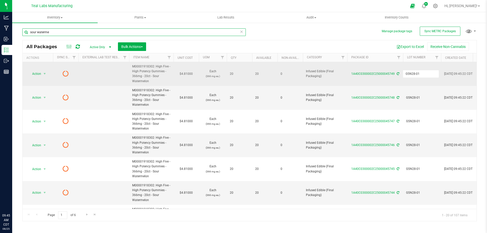
click at [102, 31] on input "sour waterme" at bounding box center [133, 32] width 223 height 8
paste input "G5N28-01"
type input "G5N28-01"
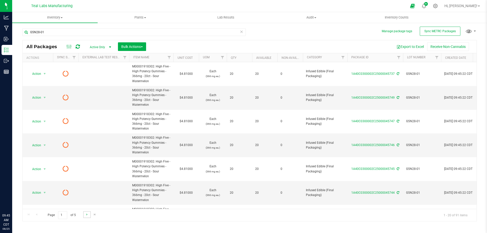
click at [90, 215] on link "Go to the next page" at bounding box center [86, 214] width 7 height 7
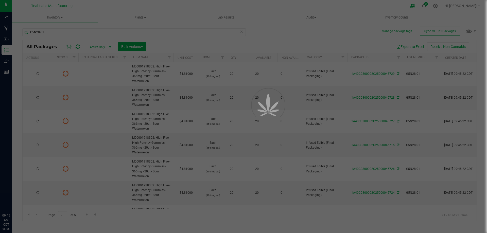
click at [93, 214] on div at bounding box center [243, 116] width 487 height 233
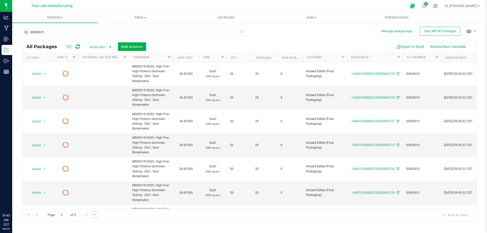
click at [93, 214] on span "Go to the last page" at bounding box center [95, 215] width 4 height 4
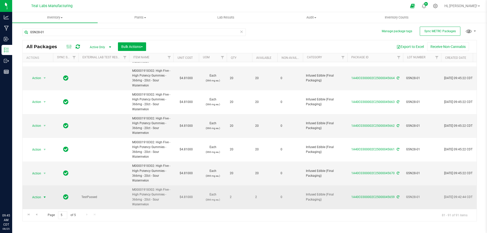
click at [38, 196] on span "Action" at bounding box center [35, 197] width 14 height 7
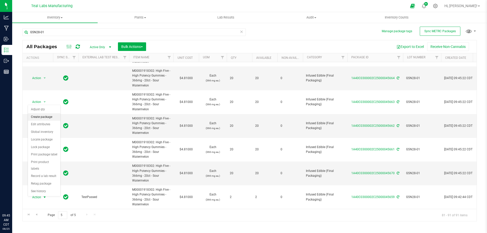
click at [43, 119] on li "Create package" at bounding box center [44, 117] width 32 height 8
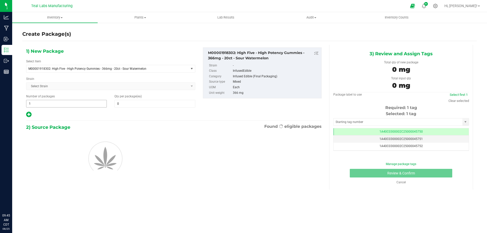
click at [65, 104] on input "1" at bounding box center [66, 103] width 80 height 7
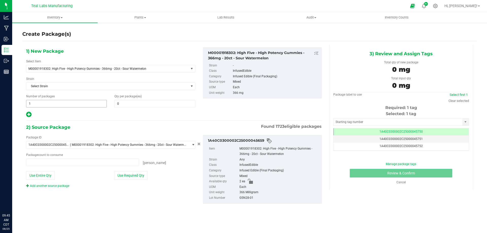
type input "0 ea"
click at [65, 104] on span "1 1" at bounding box center [66, 104] width 81 height 8
click at [65, 104] on input "1" at bounding box center [66, 103] width 80 height 7
type input "2"
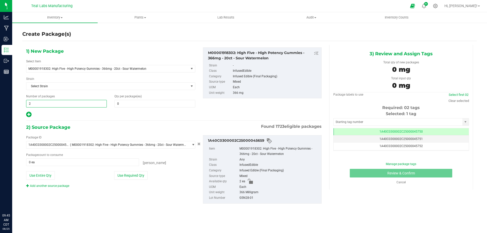
drag, startPoint x: 102, startPoint y: 114, endPoint x: 114, endPoint y: 110, distance: 12.7
click at [102, 114] on div at bounding box center [110, 114] width 169 height 7
click at [124, 105] on span at bounding box center [154, 104] width 81 height 8
drag, startPoint x: 124, startPoint y: 105, endPoint x: 121, endPoint y: 109, distance: 4.8
click at [124, 105] on input "text" at bounding box center [155, 103] width 80 height 7
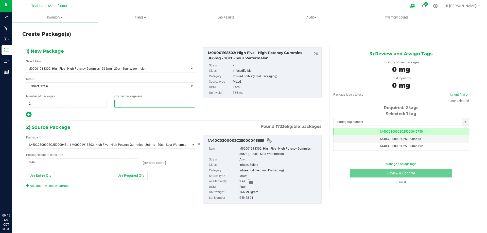
type input "1"
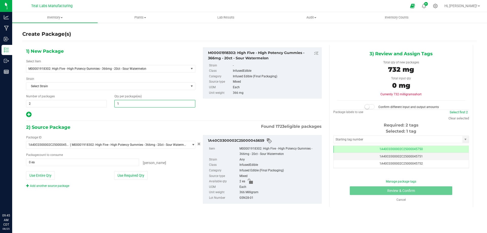
type input "1"
click at [110, 117] on div at bounding box center [110, 114] width 169 height 7
click at [137, 175] on button "Use Required Qty" at bounding box center [130, 175] width 33 height 9
type input "2 ea"
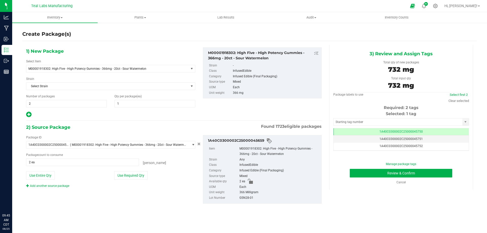
drag, startPoint x: 411, startPoint y: 137, endPoint x: 392, endPoint y: 152, distance: 24.7
click at [411, 137] on td "1A40C0300002C25000045751" at bounding box center [401, 138] width 135 height 7
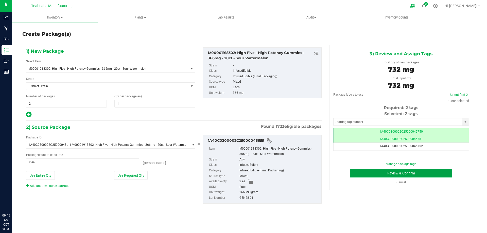
click at [358, 175] on button "Review & Confirm" at bounding box center [401, 173] width 102 height 9
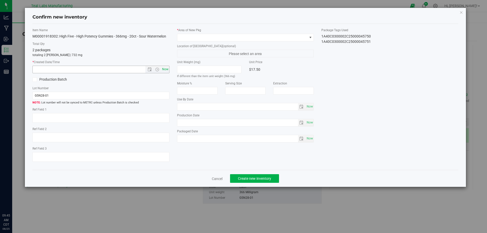
click at [166, 72] on span "Now" at bounding box center [165, 69] width 9 height 7
type input "8/25/2025 9:45 AM"
click at [222, 38] on span at bounding box center [242, 37] width 130 height 7
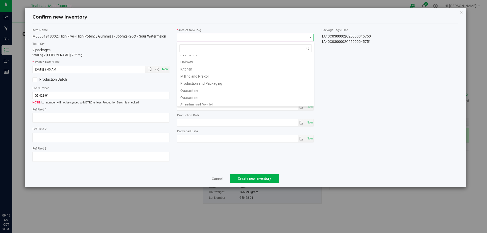
click at [216, 84] on li "Production and Packaging" at bounding box center [245, 82] width 136 height 7
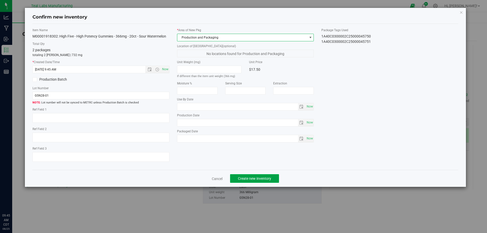
click at [263, 179] on span "Create new inventory" at bounding box center [254, 179] width 33 height 4
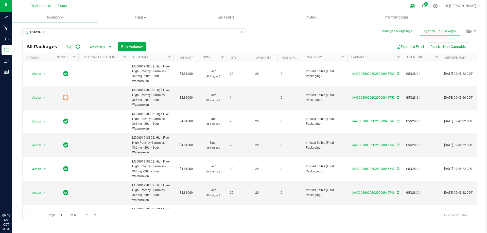
click at [238, 55] on th "Qty" at bounding box center [239, 57] width 25 height 9
click at [124, 45] on span "Bulk Actions" at bounding box center [132, 47] width 22 height 4
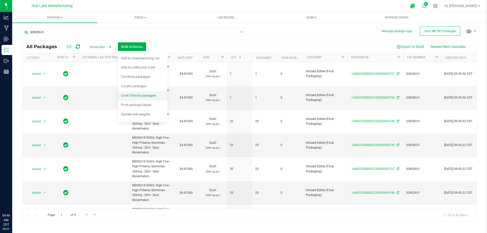
click at [129, 97] on span "Lock/Unlock packages" at bounding box center [138, 95] width 35 height 4
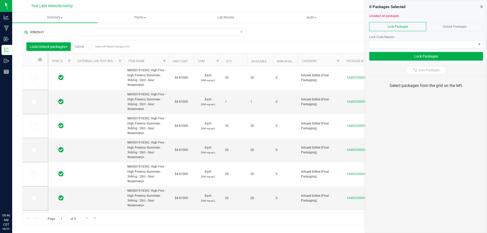
click at [92, 47] on icon at bounding box center [90, 47] width 3 height 0
click at [0, 0] on input "Select All Filtered Packages (92)" at bounding box center [0, 0] width 0 height 0
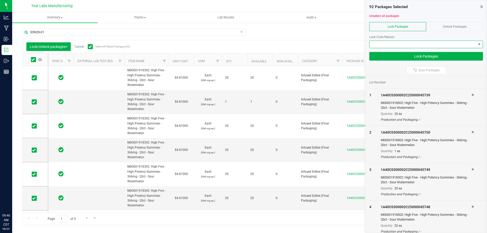
click at [406, 43] on span at bounding box center [423, 44] width 107 height 7
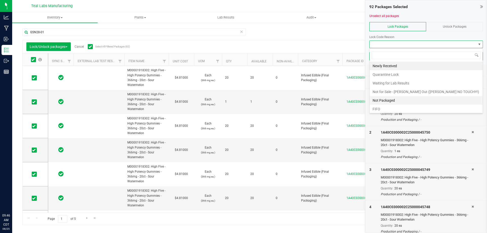
click at [388, 99] on li "Not Packaged" at bounding box center [426, 100] width 113 height 9
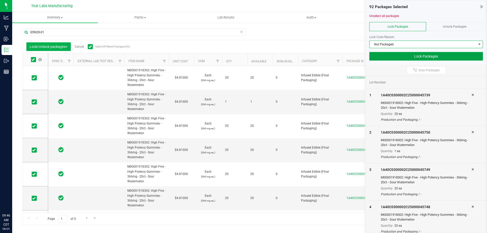
click at [431, 58] on button "Lock Packages" at bounding box center [426, 56] width 114 height 9
